Goal: Navigation & Orientation: Find specific page/section

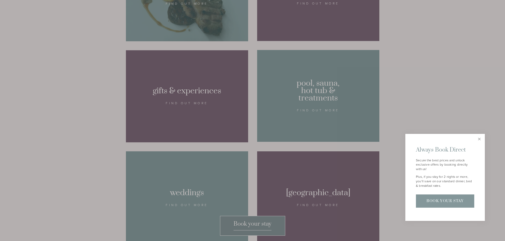
scroll to position [451, 0]
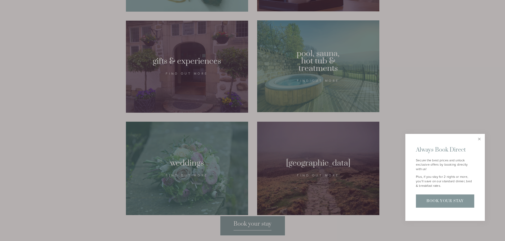
click at [276, 82] on div at bounding box center [252, 120] width 505 height 241
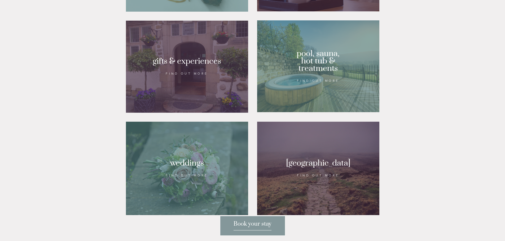
click at [303, 84] on div at bounding box center [318, 66] width 122 height 92
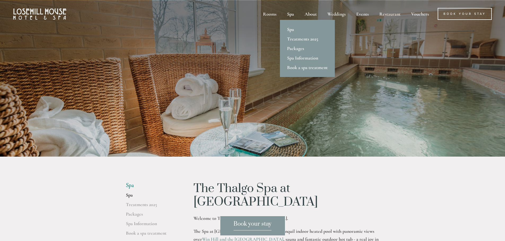
click at [293, 29] on link "Spa" at bounding box center [307, 30] width 55 height 10
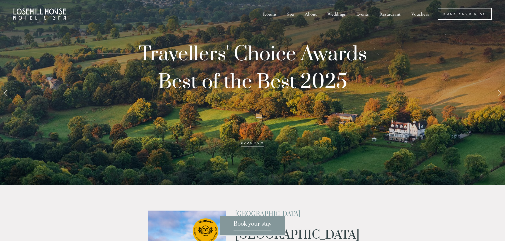
scroll to position [451, 0]
